Goal: Transaction & Acquisition: Purchase product/service

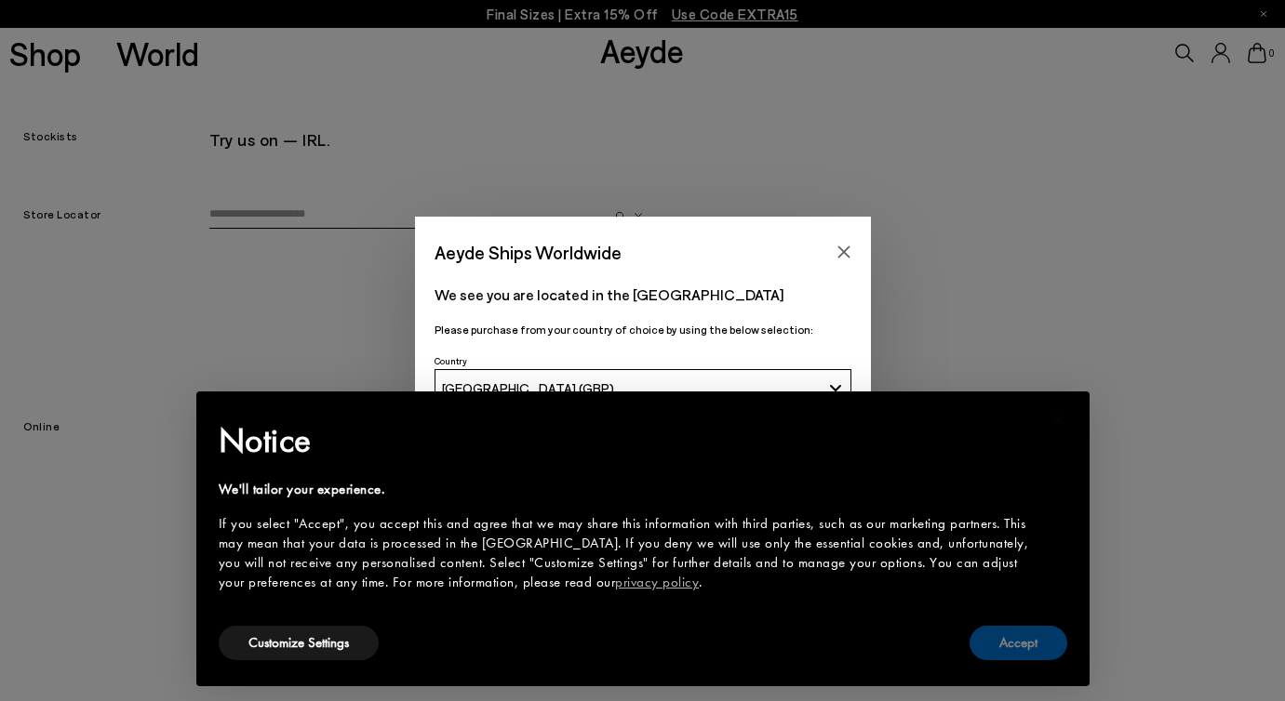
click at [1000, 648] on button "Accept" at bounding box center [1018, 643] width 98 height 34
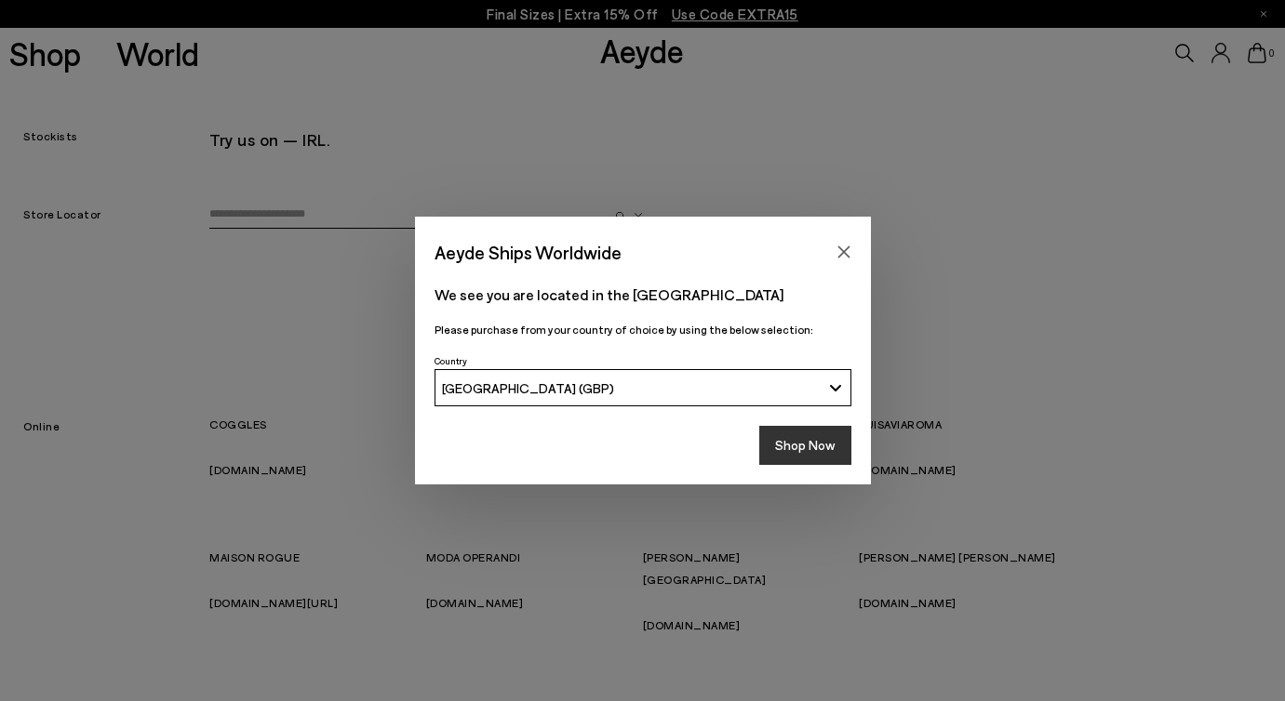
click at [802, 452] on button "Shop Now" at bounding box center [805, 445] width 92 height 39
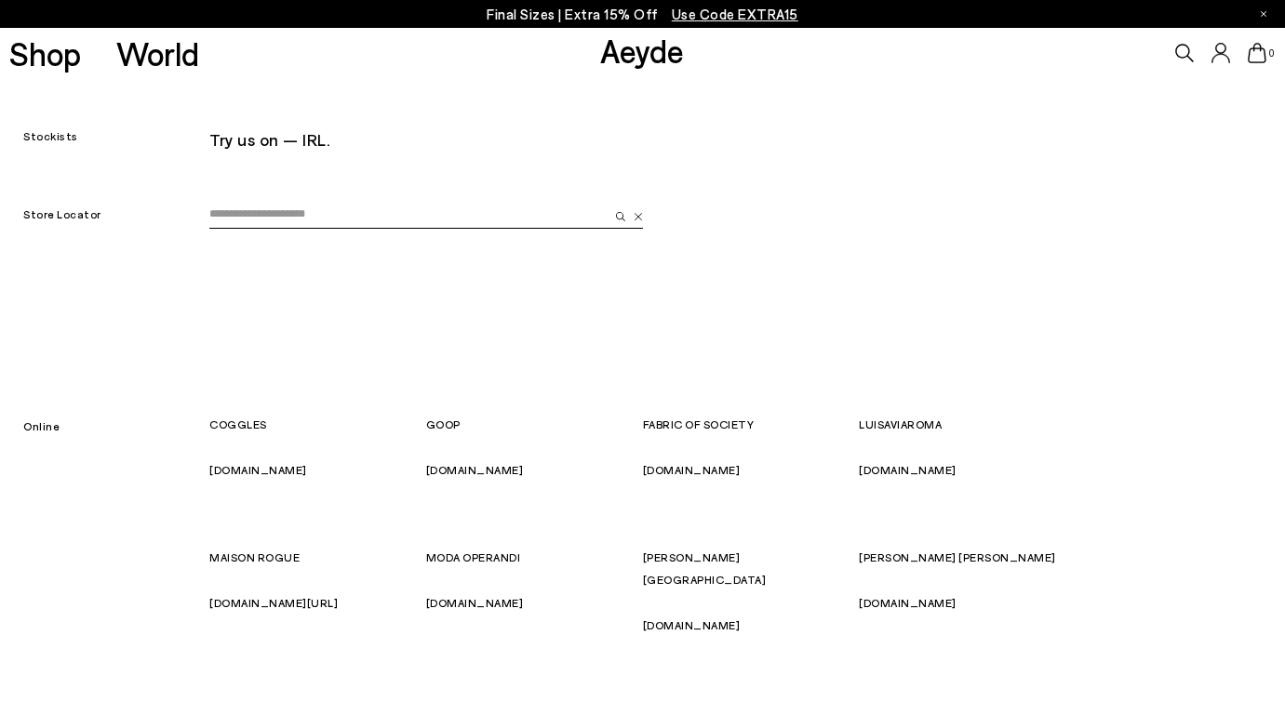
click at [333, 219] on input "email" at bounding box center [408, 215] width 399 height 28
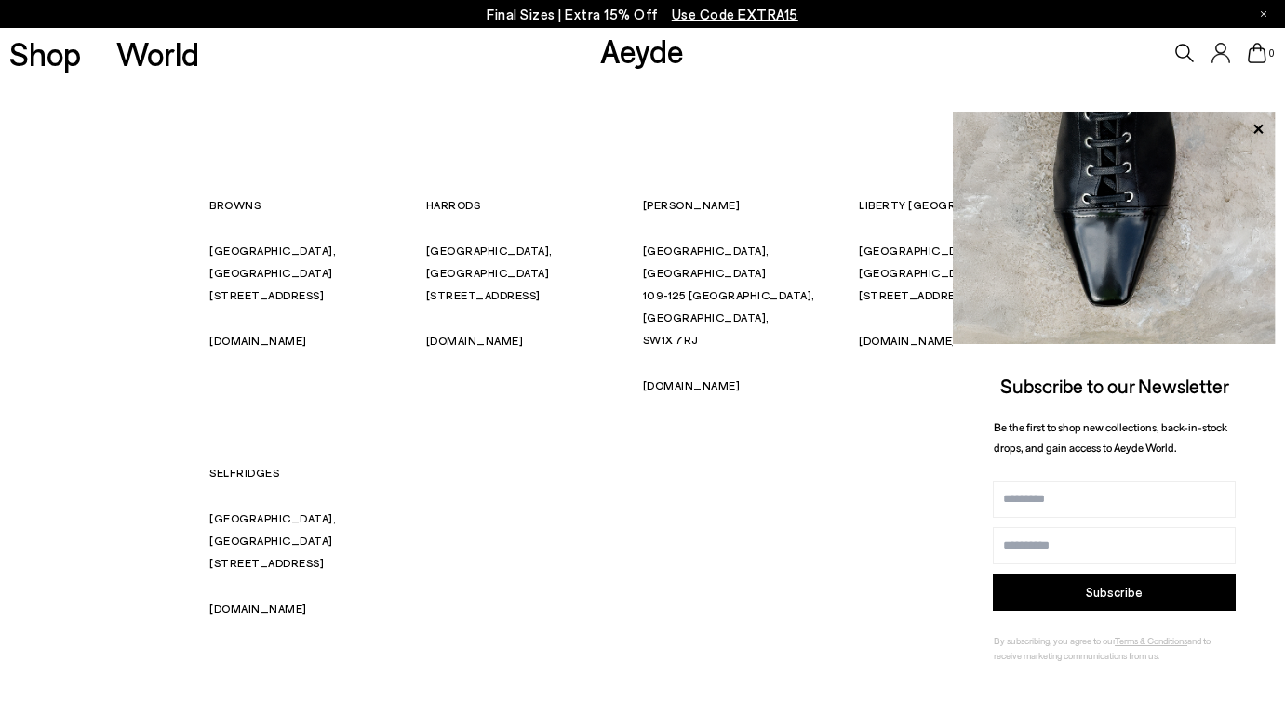
scroll to position [165, 0]
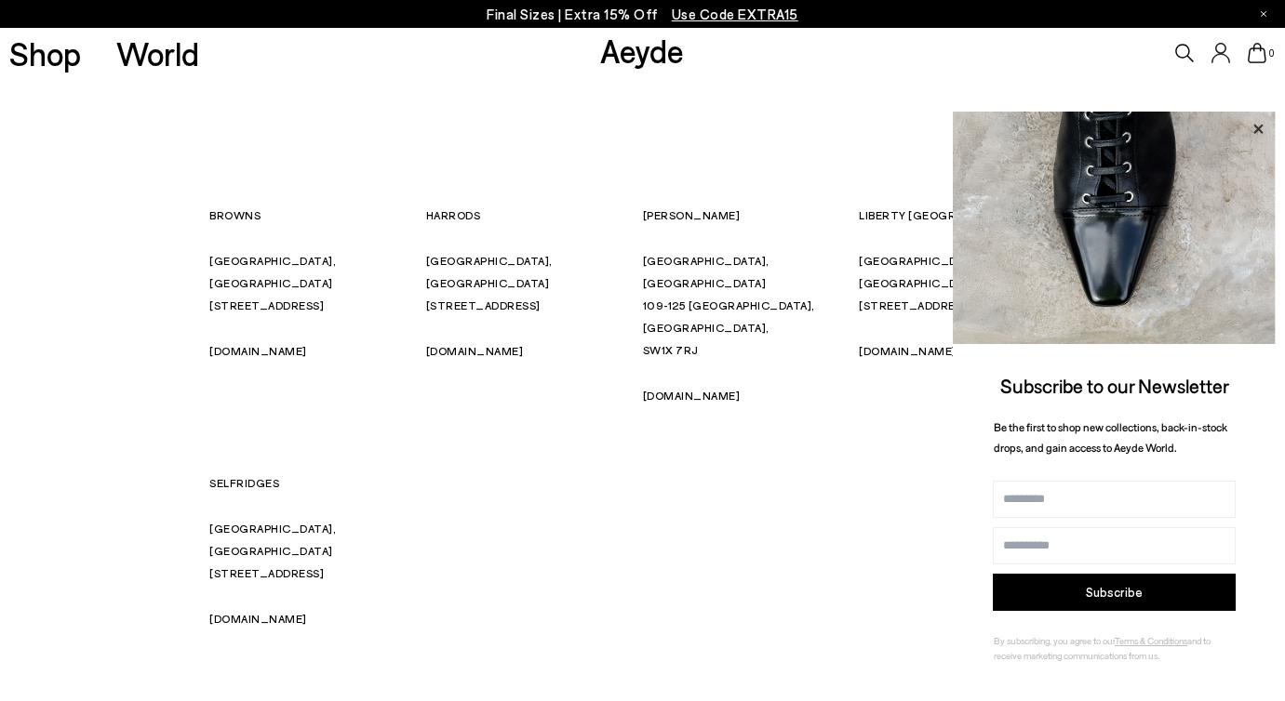
type input "******"
click at [1260, 127] on icon at bounding box center [1257, 128] width 9 height 9
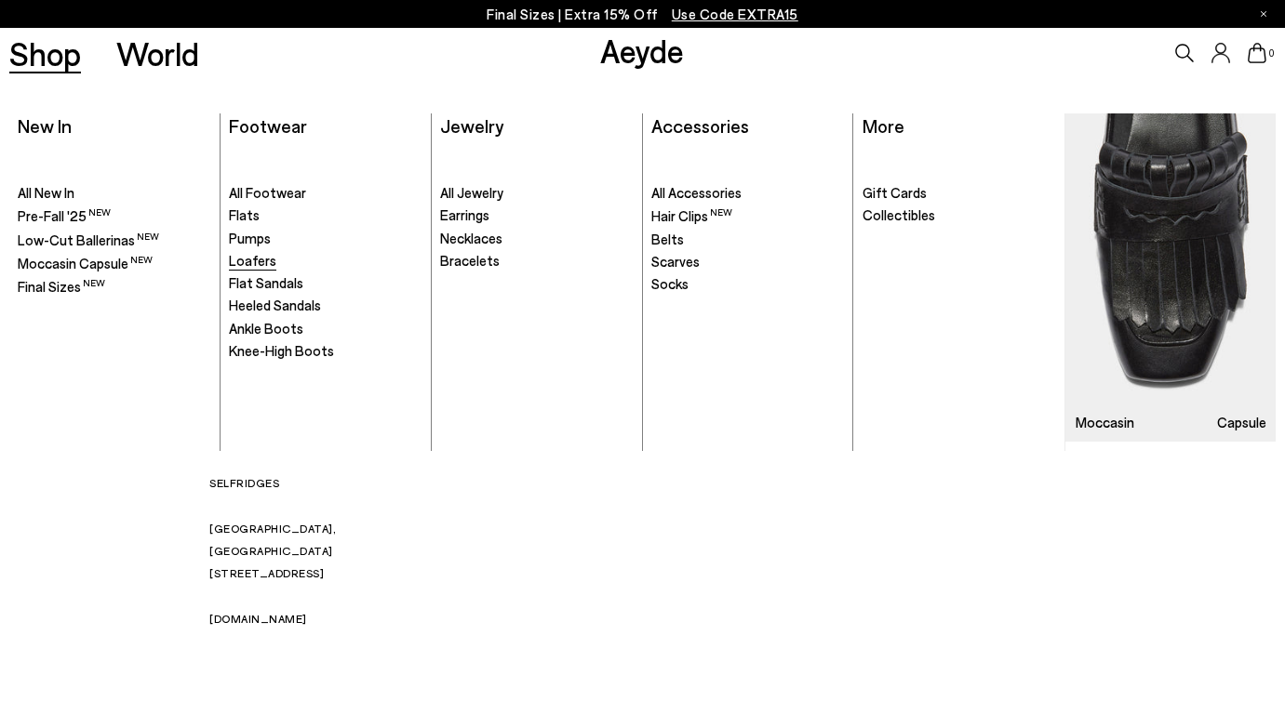
click at [237, 262] on span "Loafers" at bounding box center [252, 260] width 47 height 17
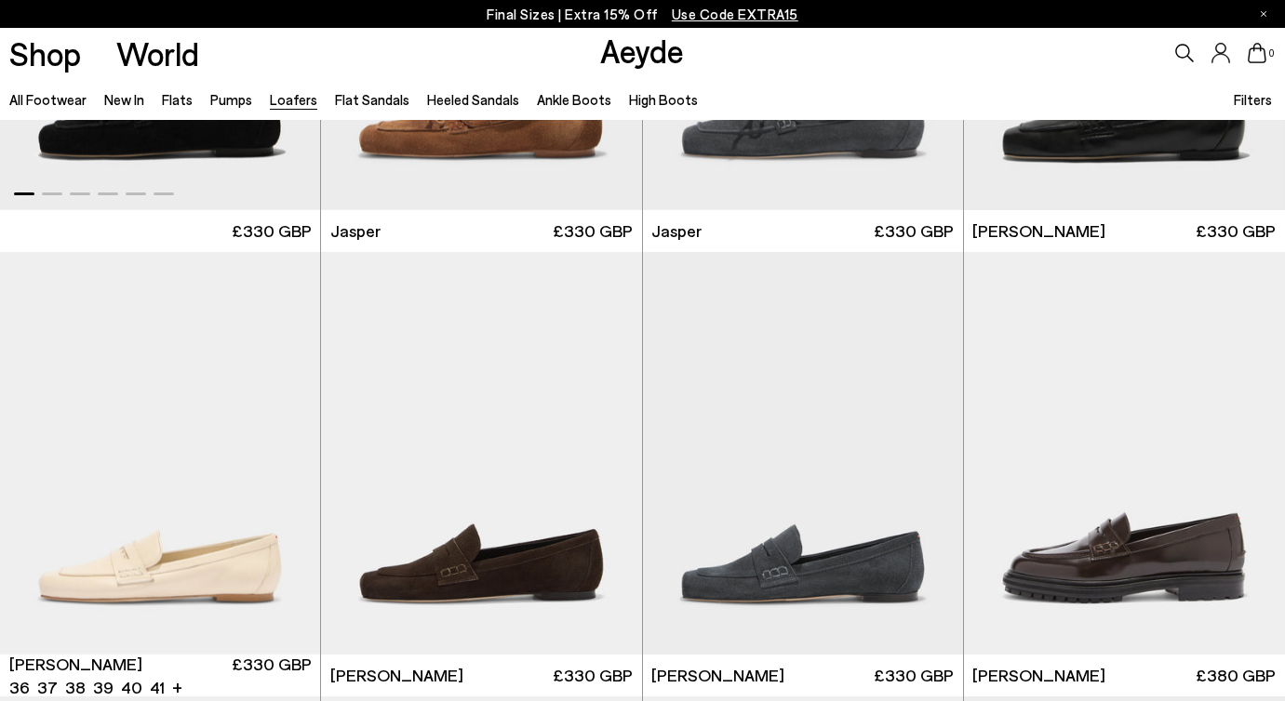
scroll to position [758, 0]
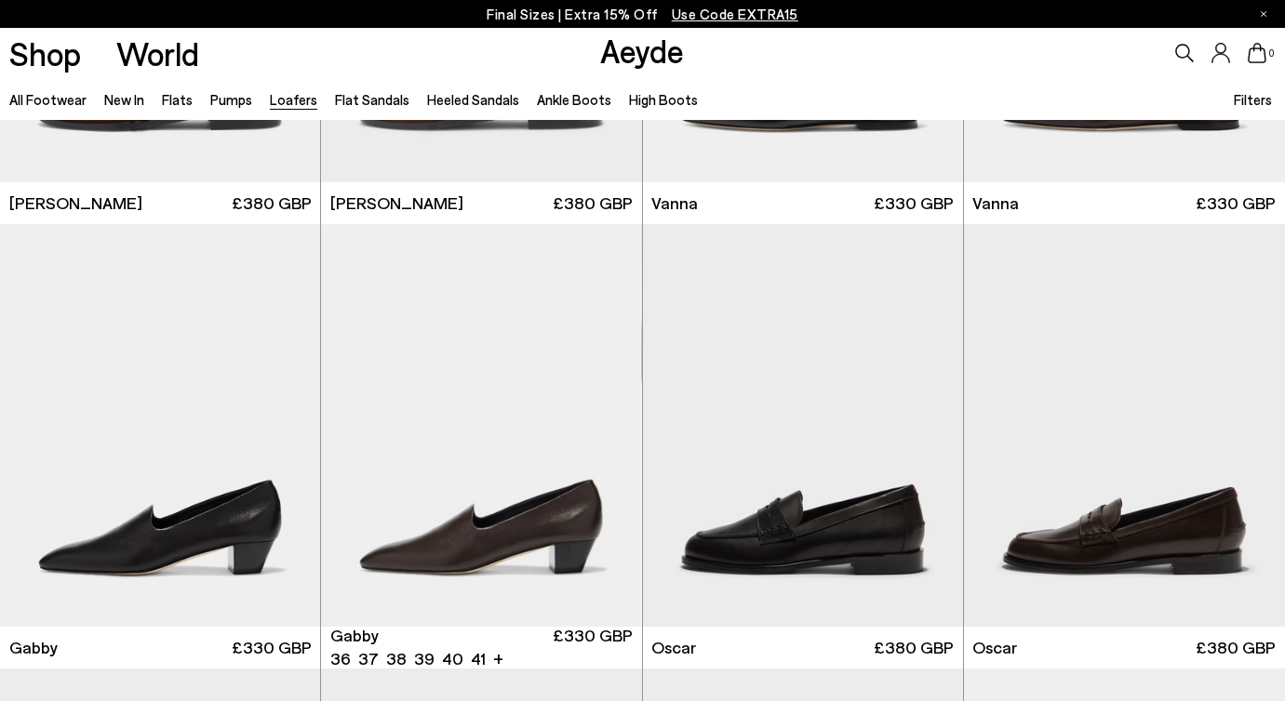
scroll to position [2157, 0]
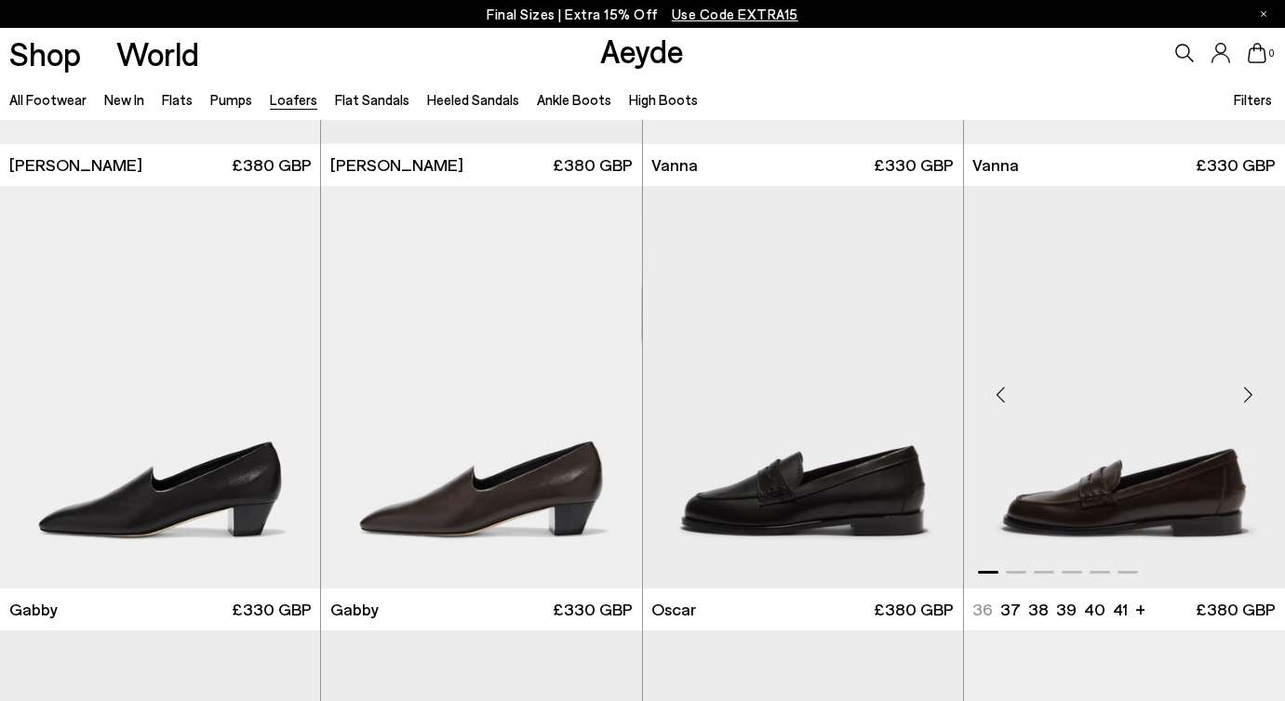
click at [1140, 470] on img "1 / 6" at bounding box center [1124, 387] width 321 height 403
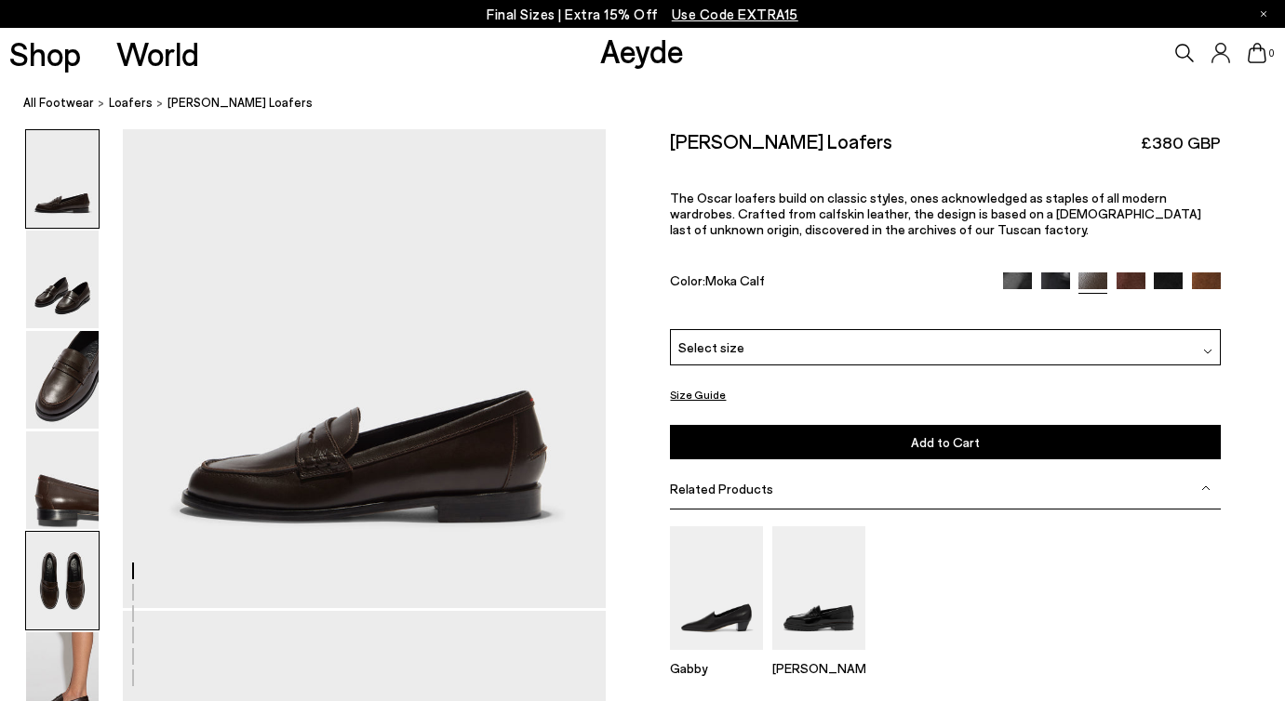
scroll to position [98, 0]
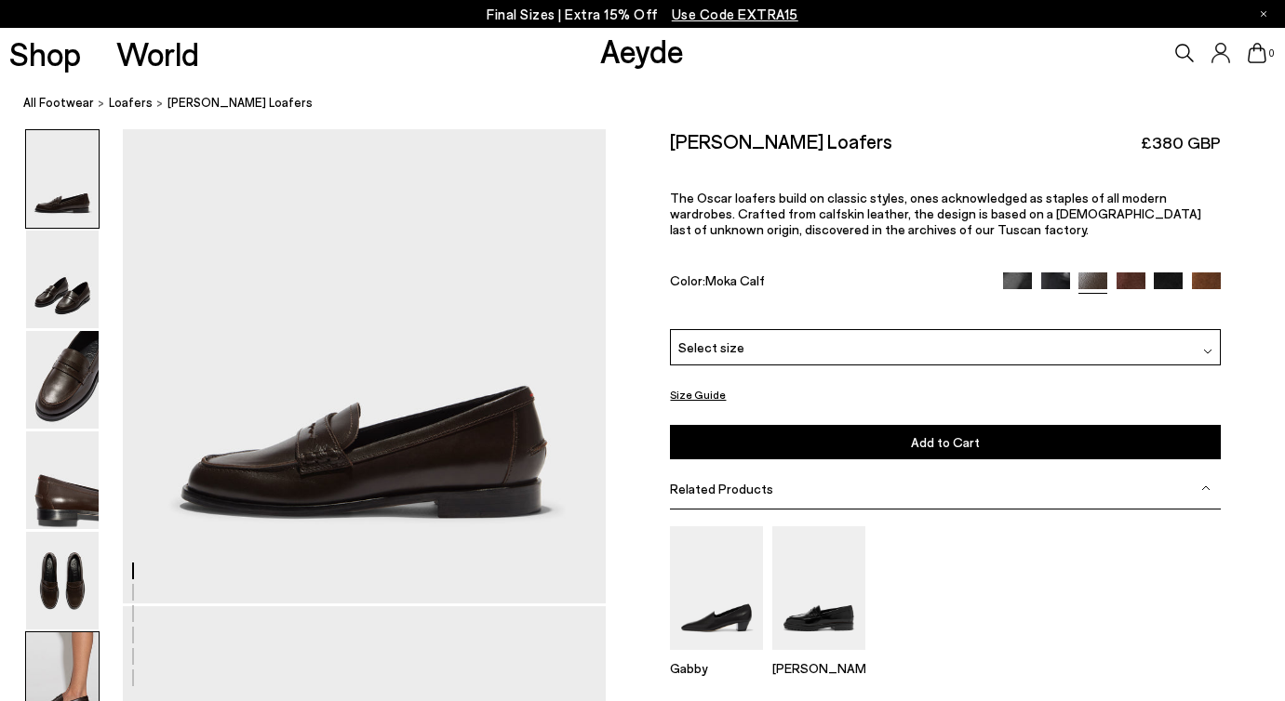
click at [60, 642] on img at bounding box center [62, 682] width 73 height 98
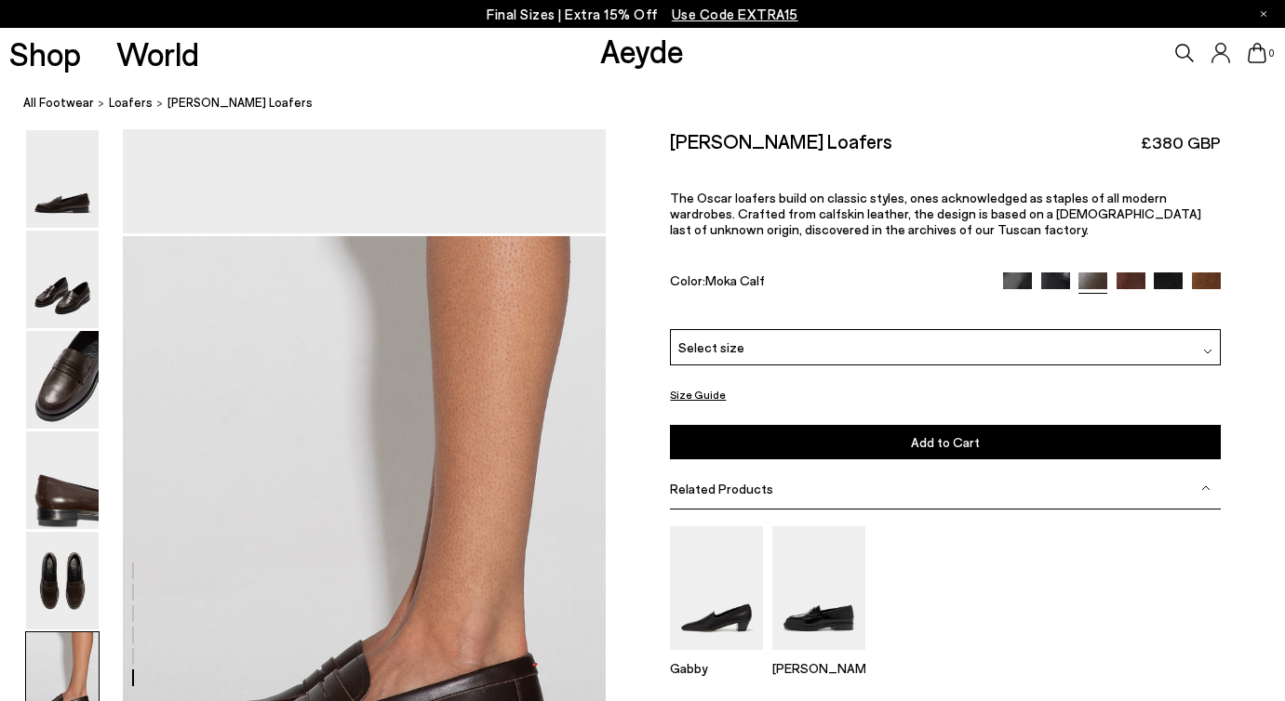
scroll to position [3292, 0]
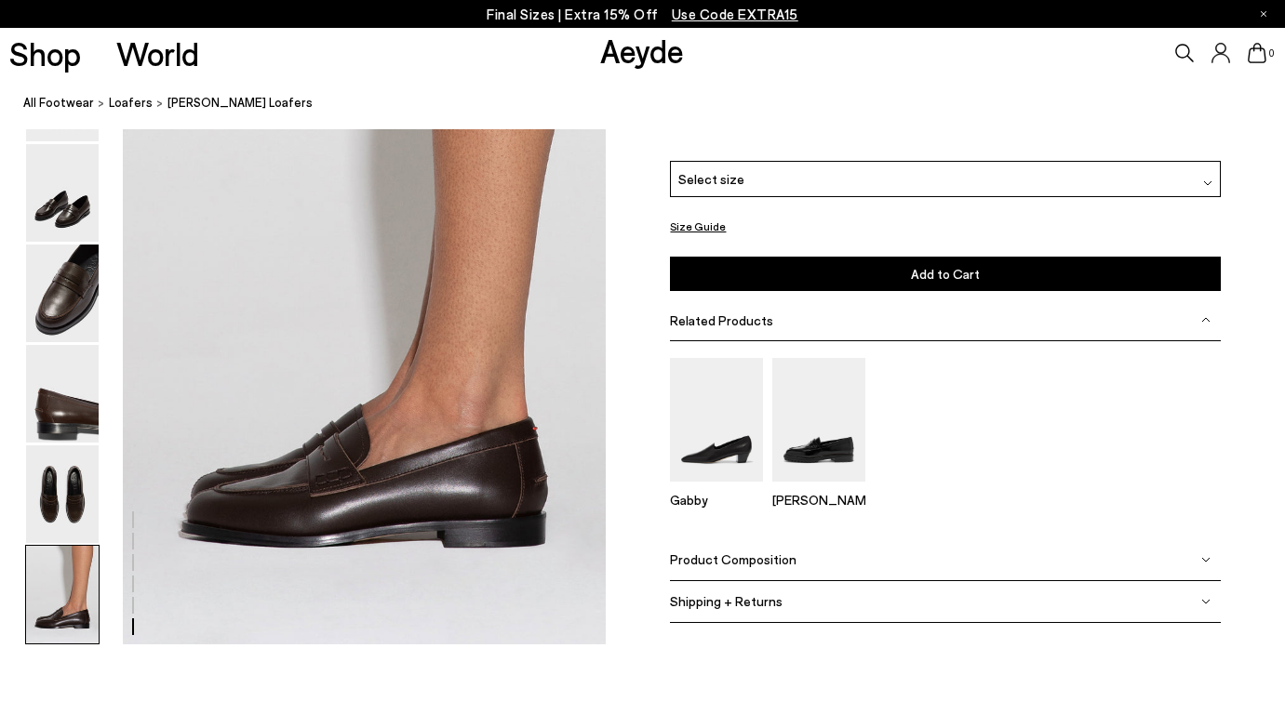
click at [61, 588] on img at bounding box center [62, 595] width 73 height 98
click at [64, 510] on img at bounding box center [62, 495] width 73 height 98
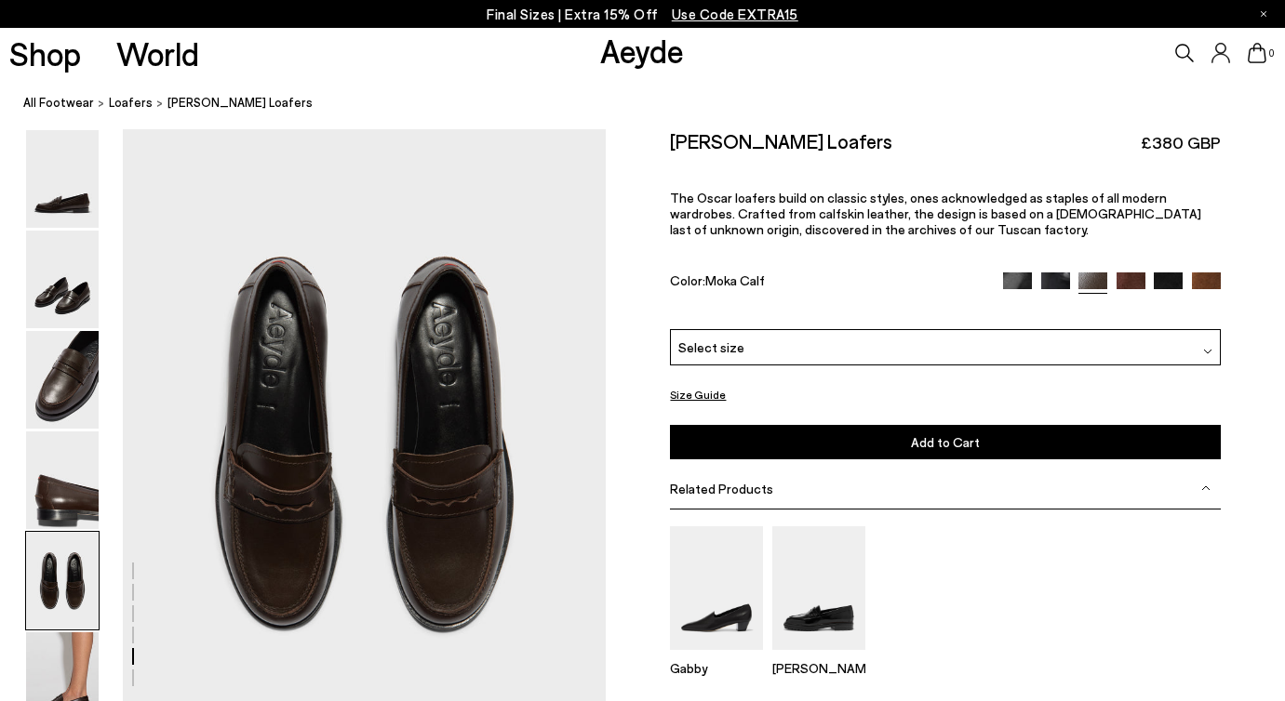
scroll to position [2518, 0]
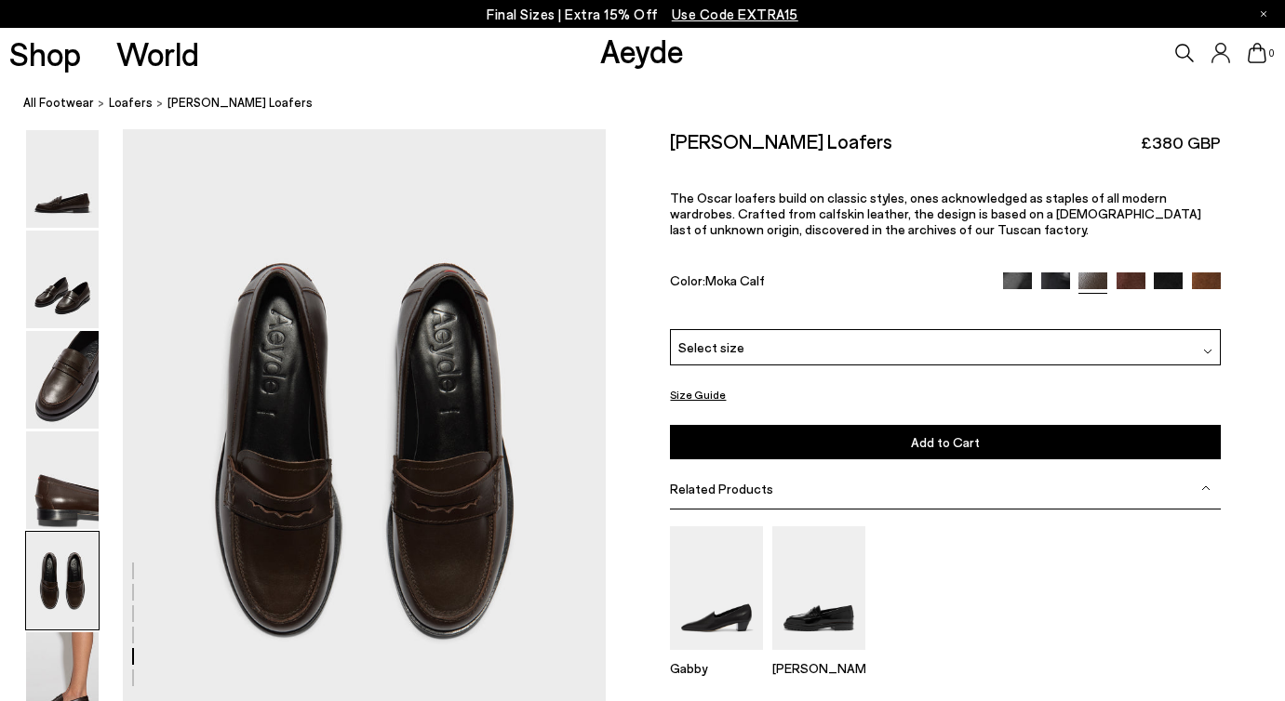
click at [692, 388] on button "Size Guide" at bounding box center [698, 394] width 56 height 23
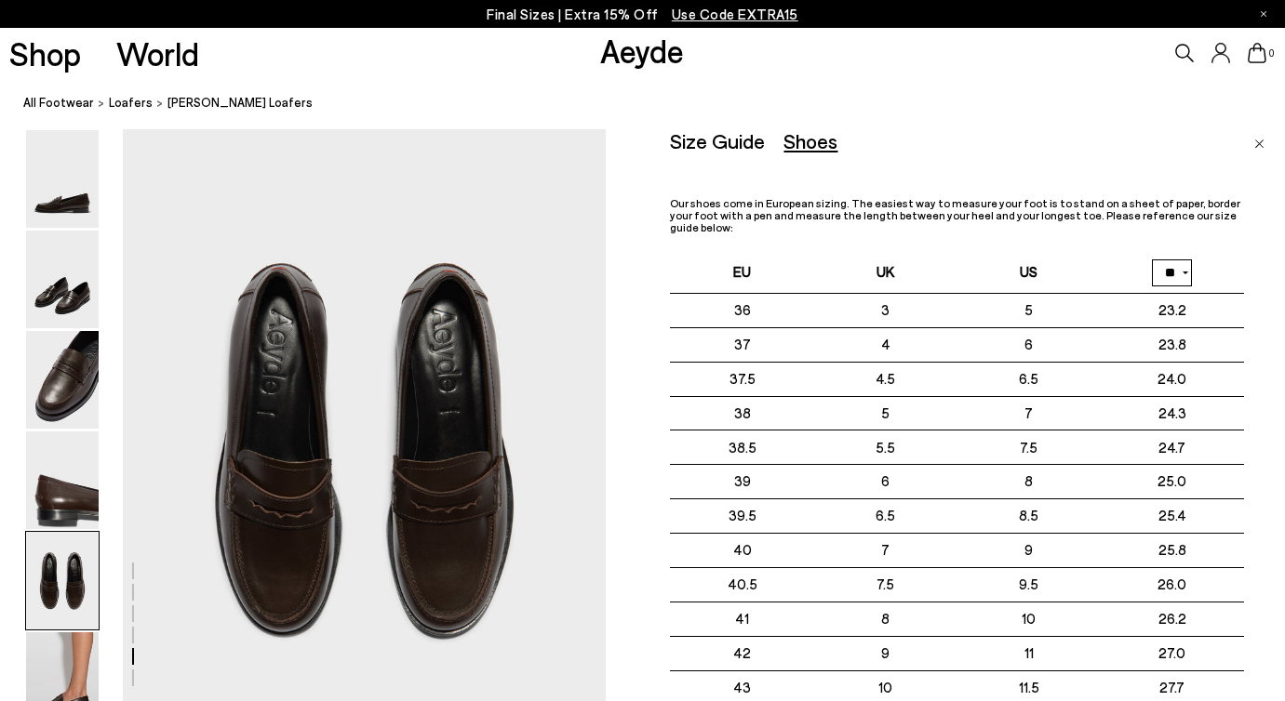
click at [1256, 140] on img "Close" at bounding box center [1259, 144] width 10 height 9
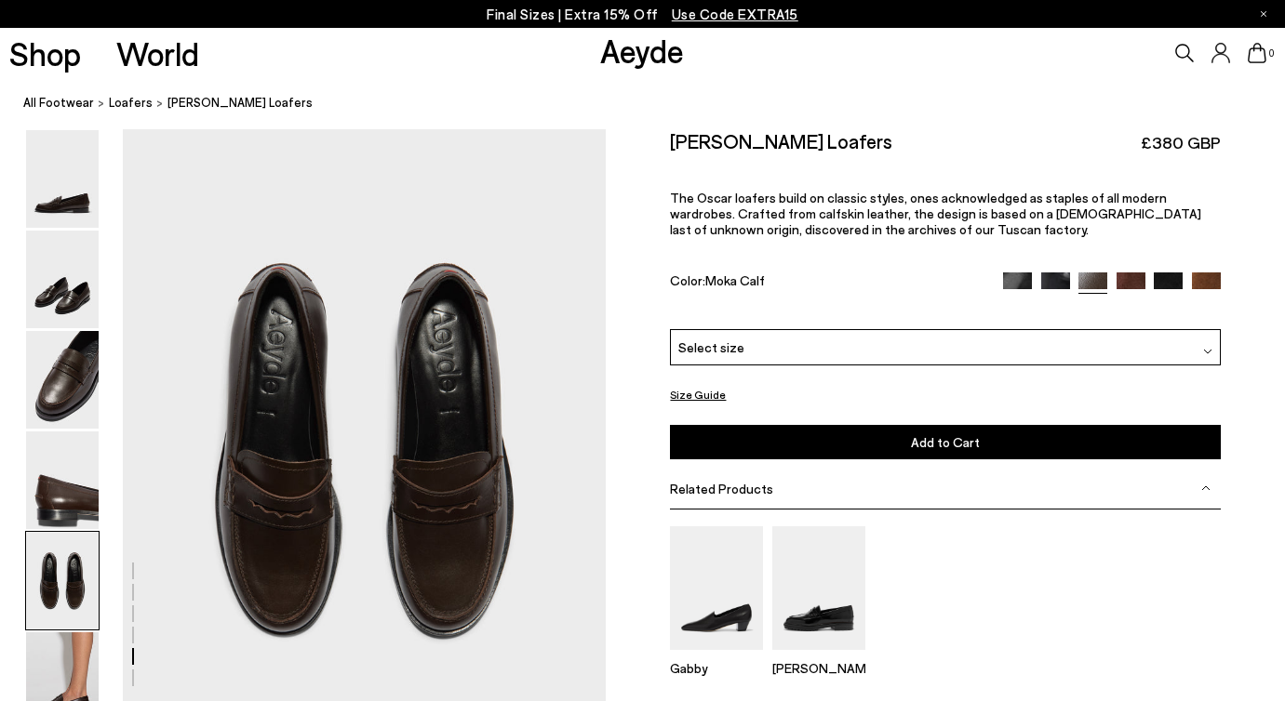
click at [741, 12] on span "Use Code EXTRA15" at bounding box center [735, 14] width 127 height 17
